Goal: Find contact information: Find contact information

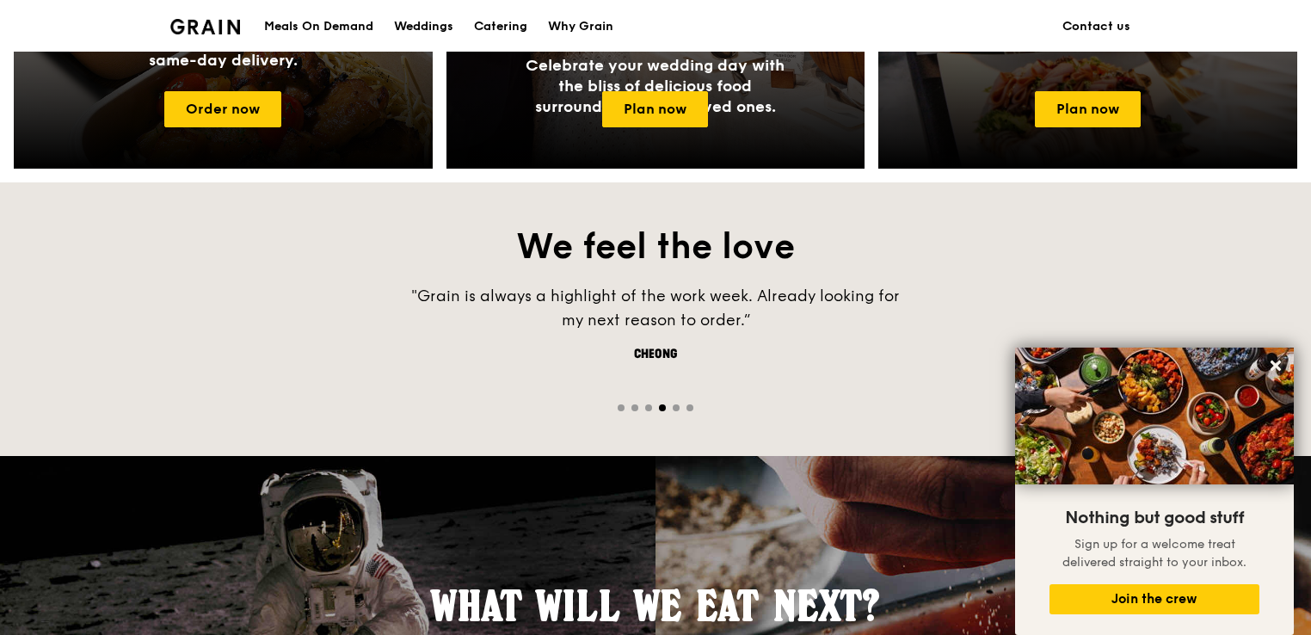
scroll to position [1538, 0]
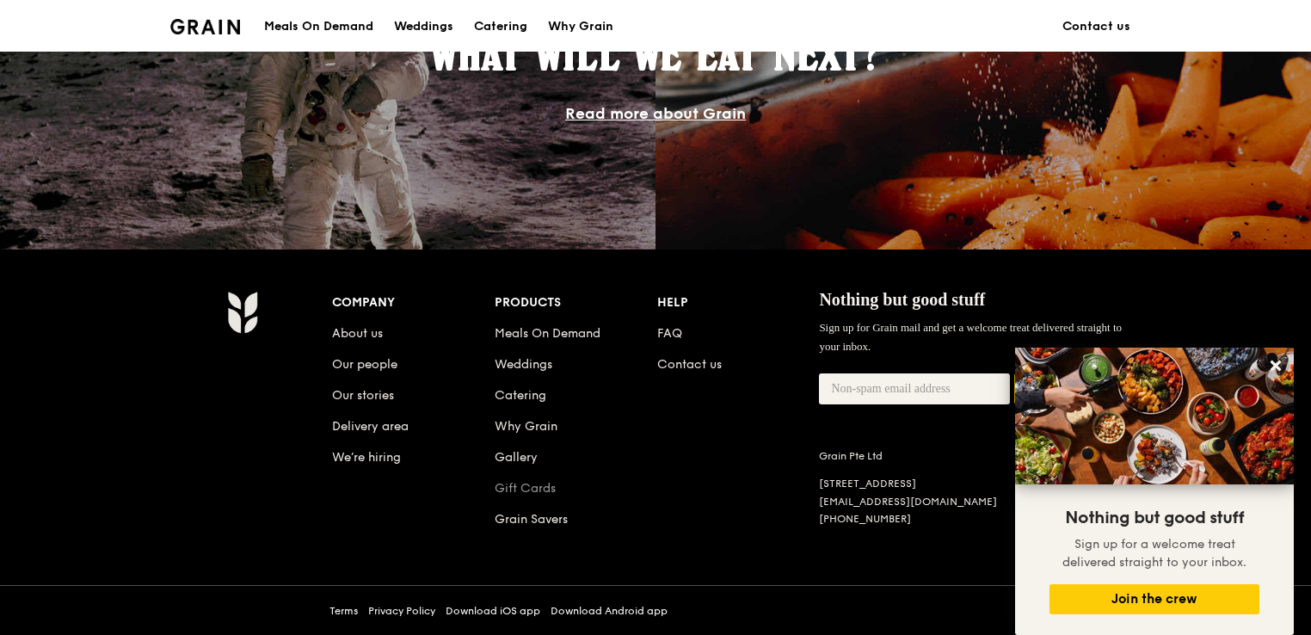
click at [516, 488] on link "Gift Cards" at bounding box center [525, 488] width 61 height 15
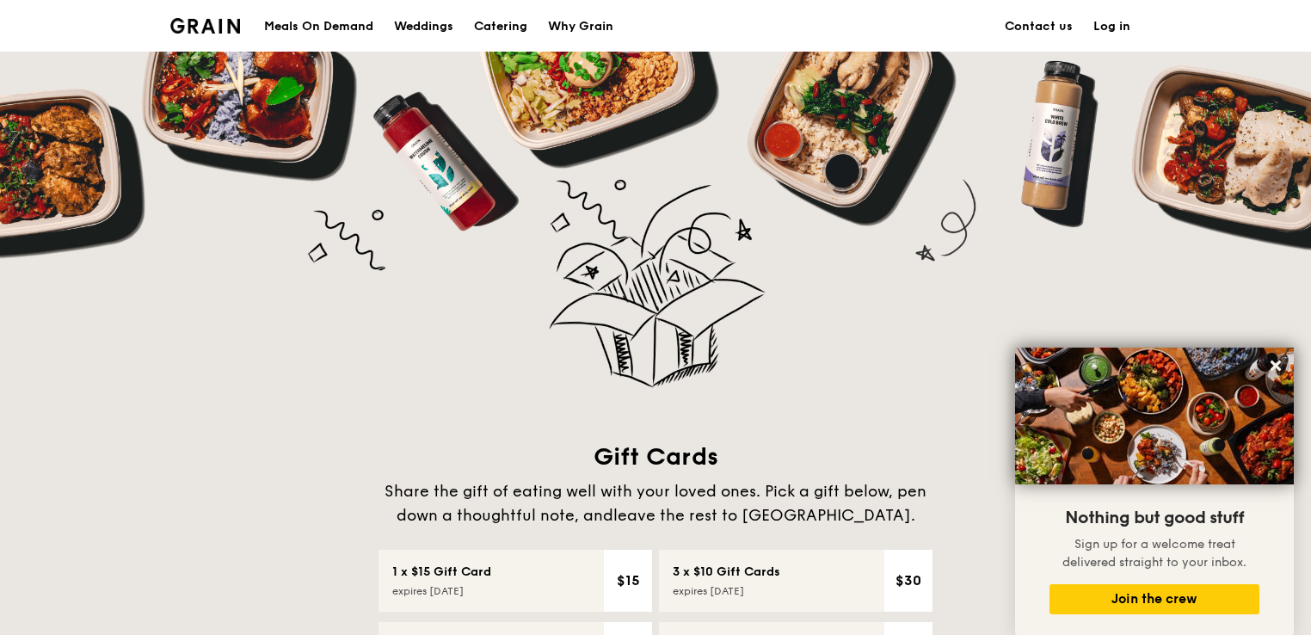
scroll to position [655, 0]
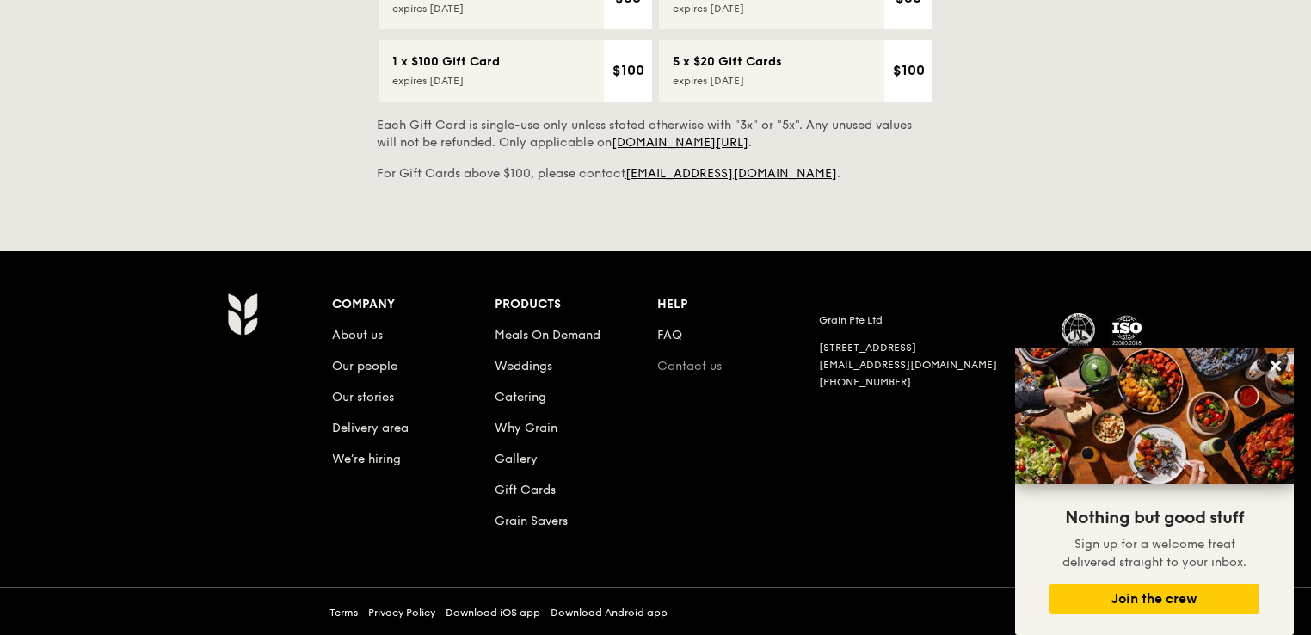
click at [688, 368] on link "Contact us" at bounding box center [689, 366] width 65 height 15
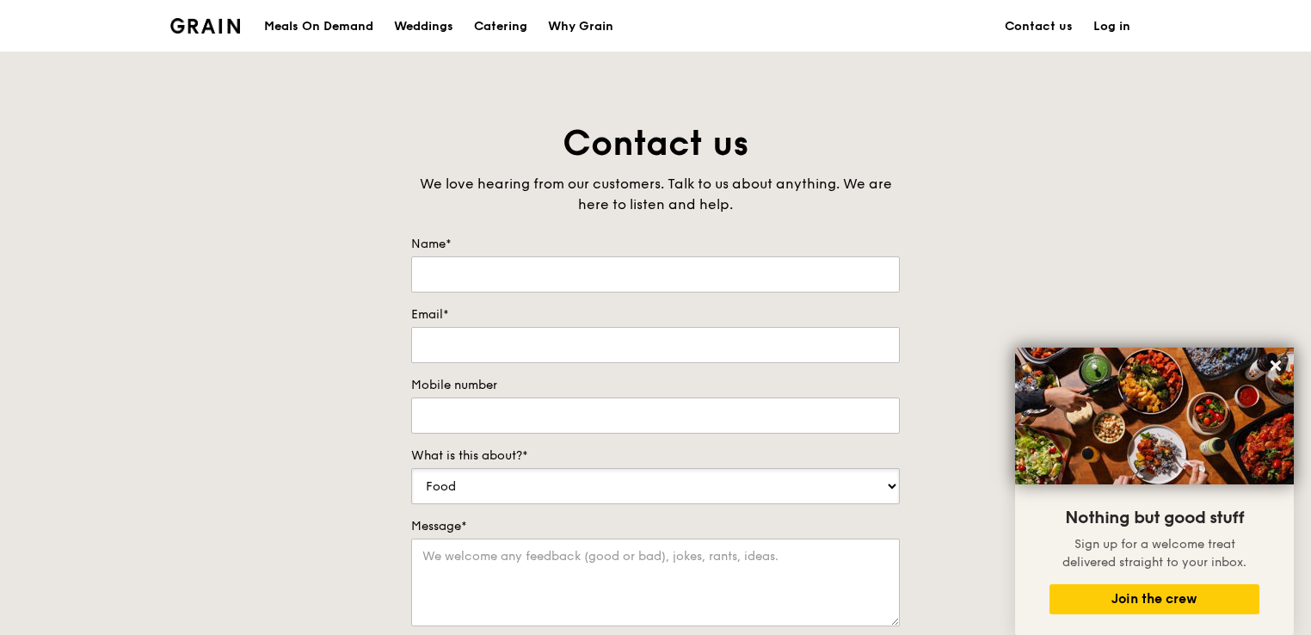
click at [516, 481] on select "Food Service Billing/Payment Catering Others" at bounding box center [655, 486] width 489 height 36
click at [411, 468] on select "Food Service Billing/Payment Catering Others" at bounding box center [655, 486] width 489 height 36
click at [496, 29] on div "Catering" at bounding box center [500, 27] width 53 height 52
